Goal: Information Seeking & Learning: Learn about a topic

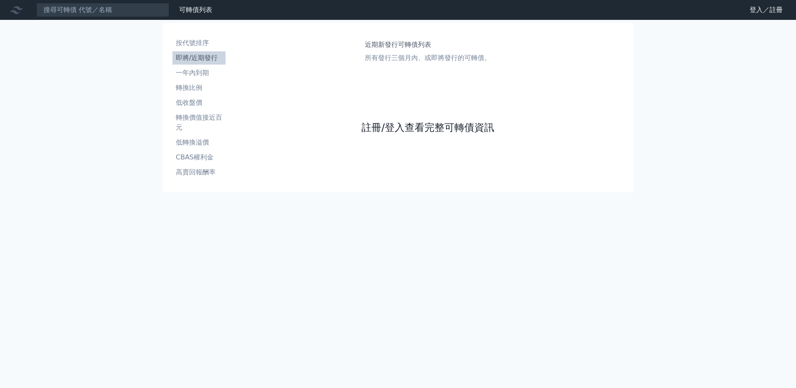
click at [372, 134] on link "註冊/登入查看完整可轉債資訊" at bounding box center [427, 127] width 133 height 13
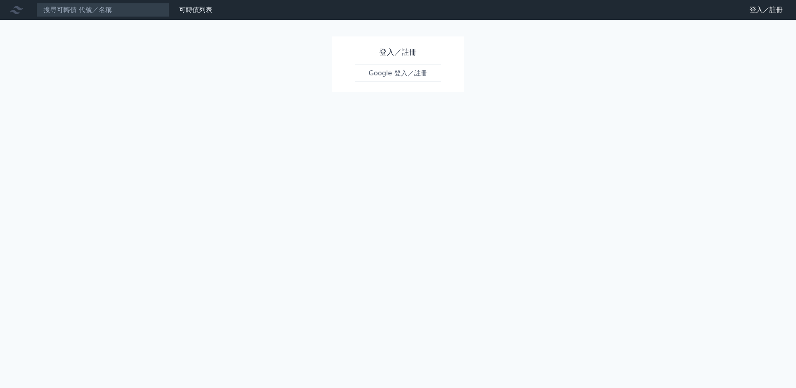
click at [394, 70] on link "Google 登入／註冊" at bounding box center [398, 73] width 86 height 17
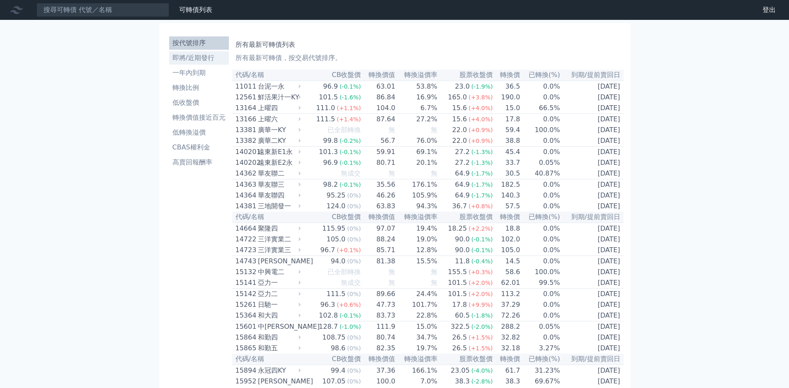
click at [180, 53] on li "即將/近期發行" at bounding box center [199, 58] width 60 height 10
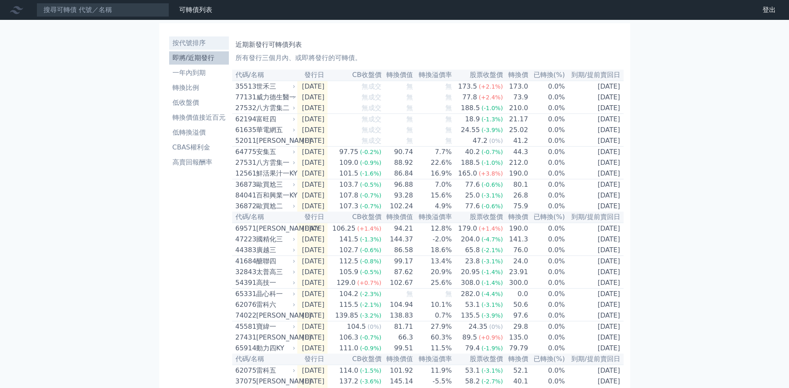
click at [170, 40] on li "按代號排序" at bounding box center [199, 43] width 60 height 10
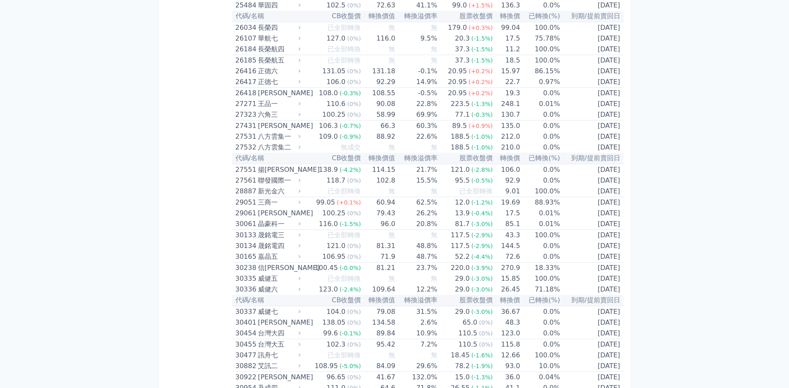
scroll to position [2844, 0]
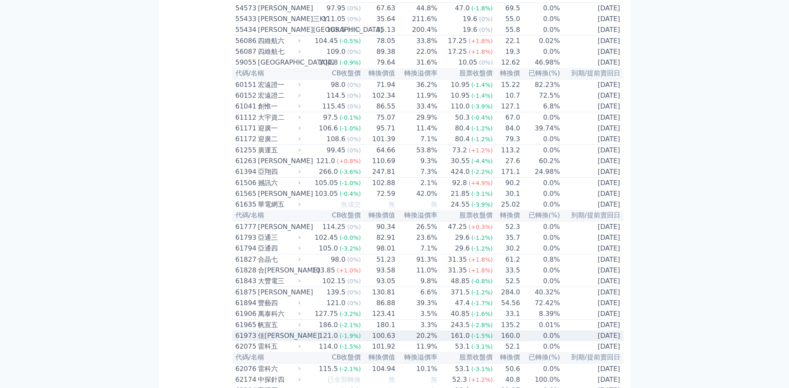
click at [258, 331] on div "佳[PERSON_NAME]" at bounding box center [278, 336] width 41 height 10
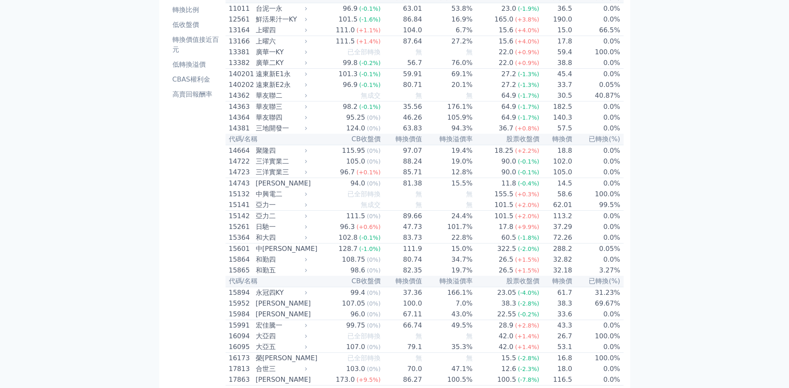
scroll to position [0, 0]
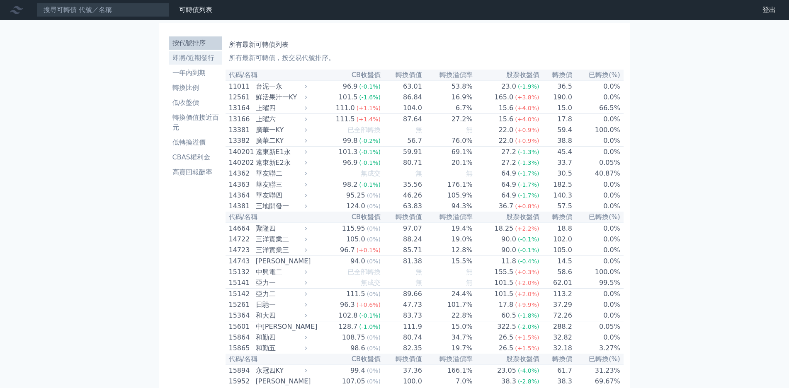
click at [184, 51] on link "即將/近期發行" at bounding box center [195, 57] width 53 height 13
